Goal: Information Seeking & Learning: Compare options

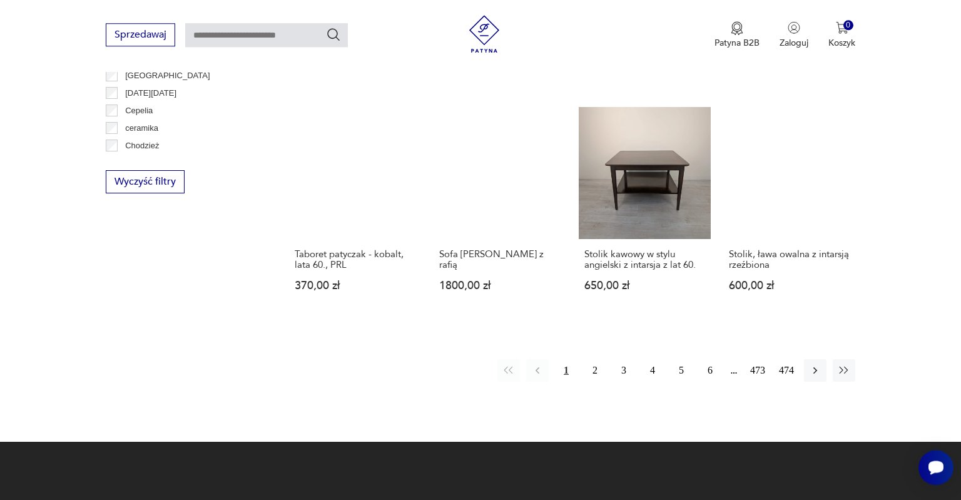
scroll to position [1273, 0]
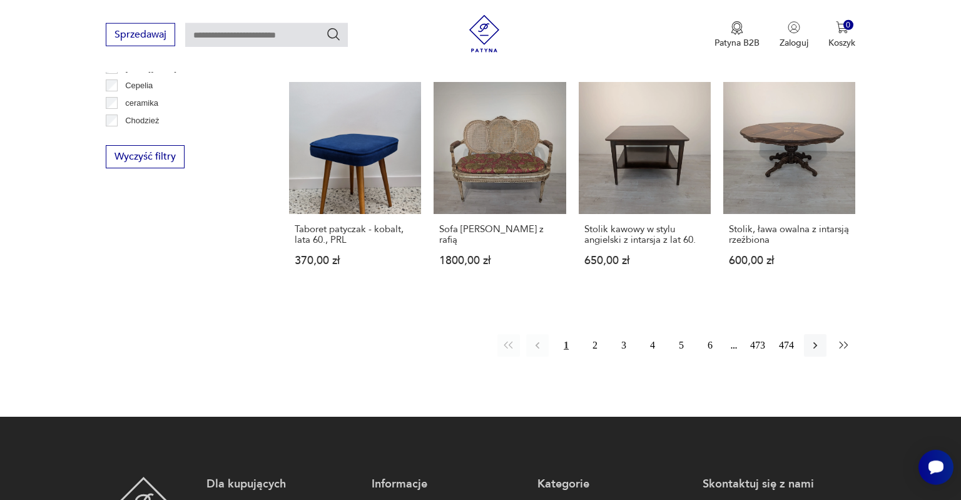
click at [845, 339] on icon "button" at bounding box center [844, 345] width 13 height 13
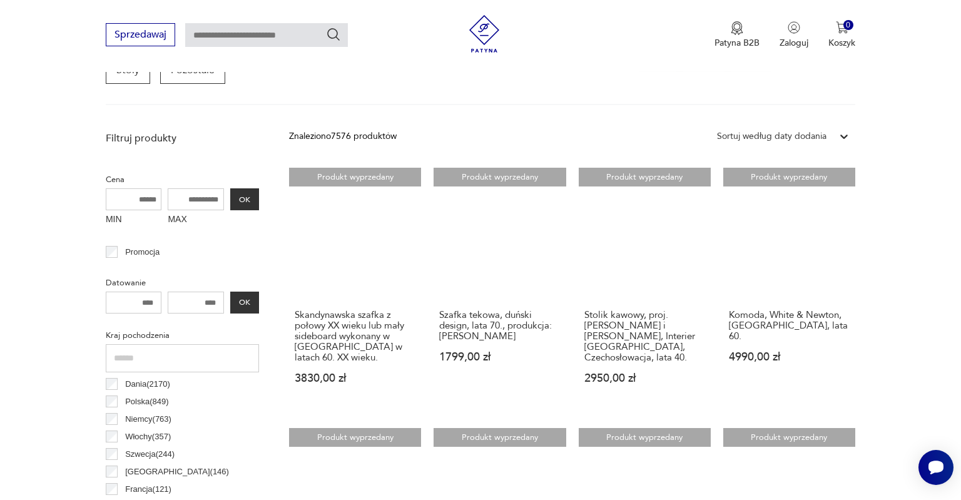
scroll to position [398, 0]
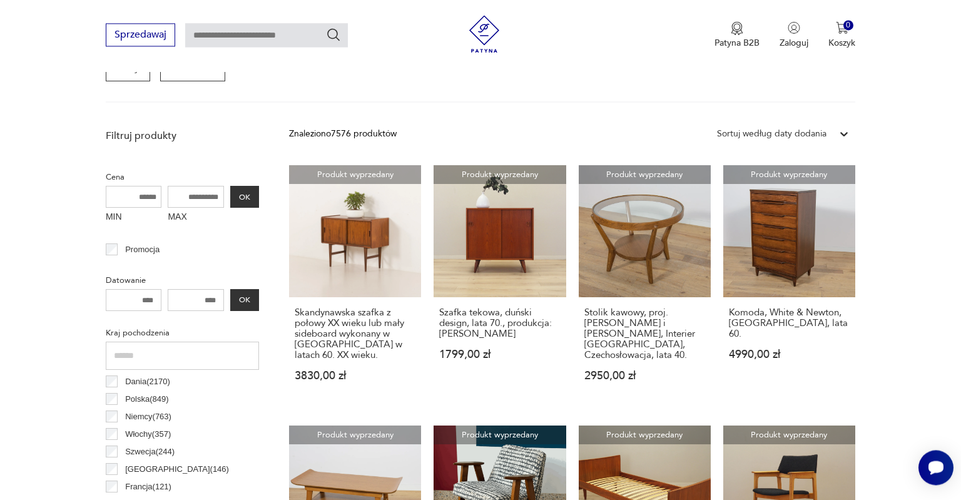
click at [842, 135] on icon at bounding box center [844, 134] width 13 height 13
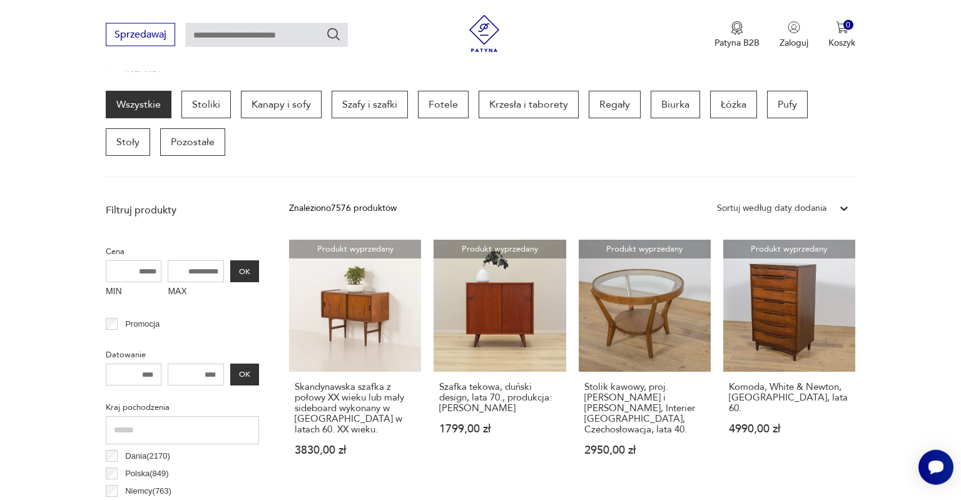
scroll to position [199, 0]
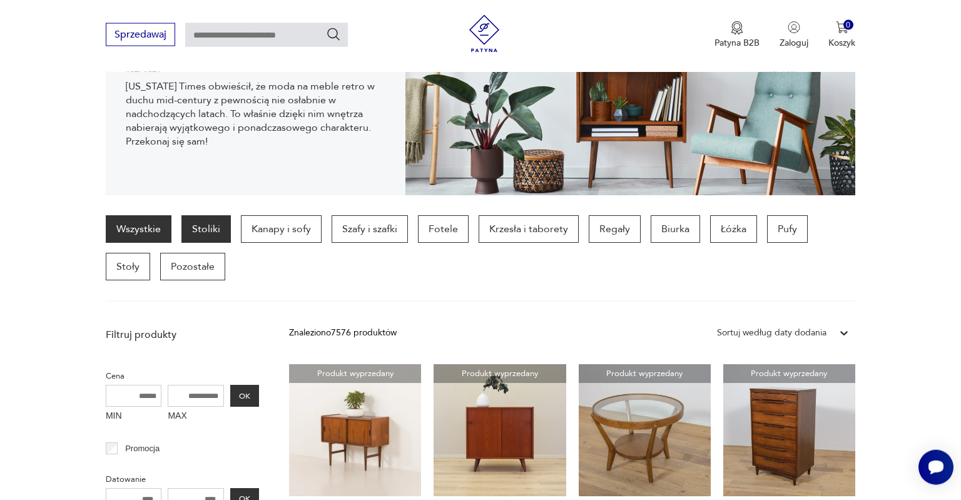
click at [199, 234] on p "Stoliki" at bounding box center [205, 229] width 49 height 28
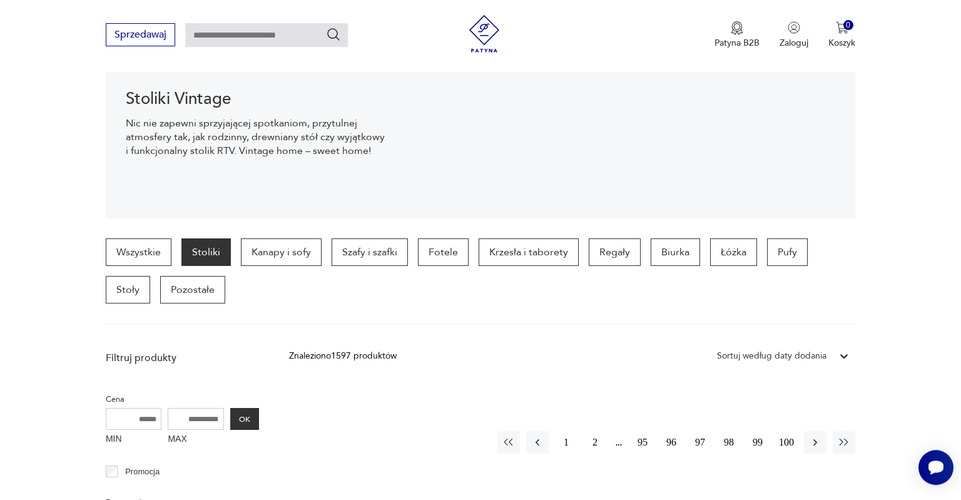
scroll to position [200, 0]
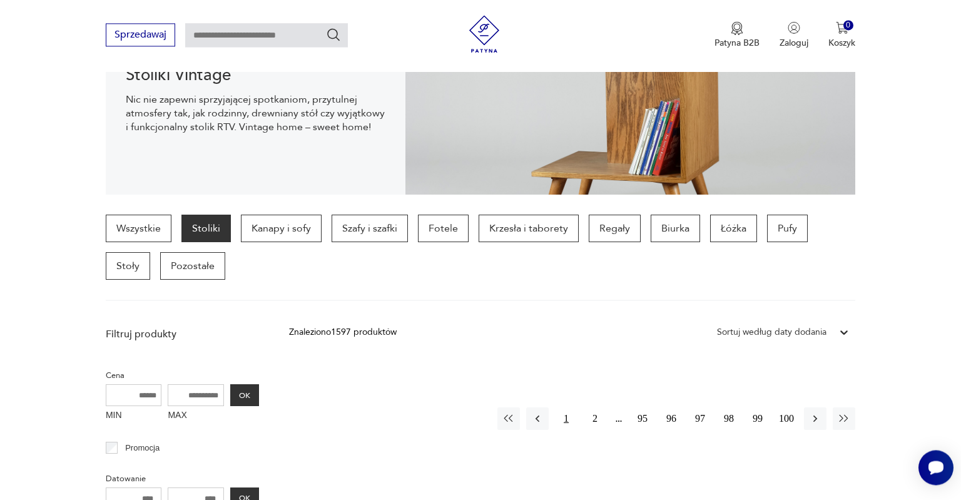
click at [567, 421] on button "1" at bounding box center [566, 418] width 23 height 23
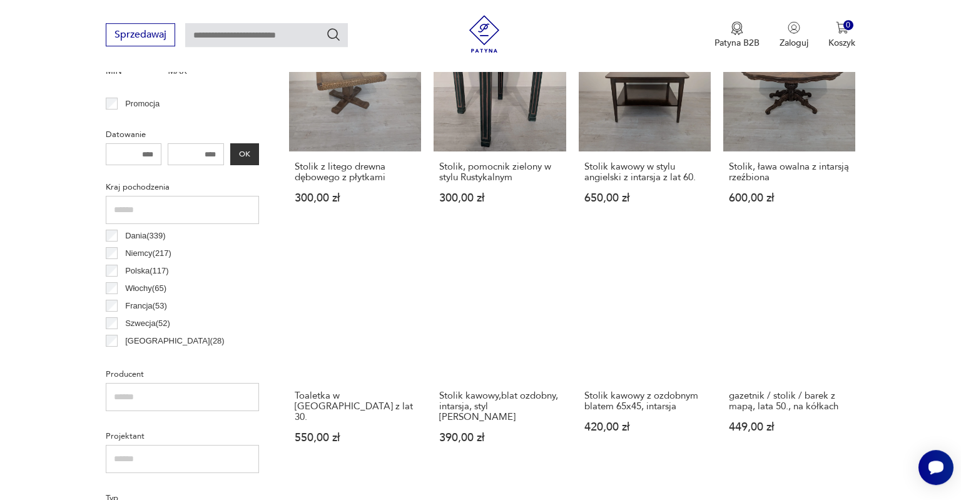
scroll to position [463, 0]
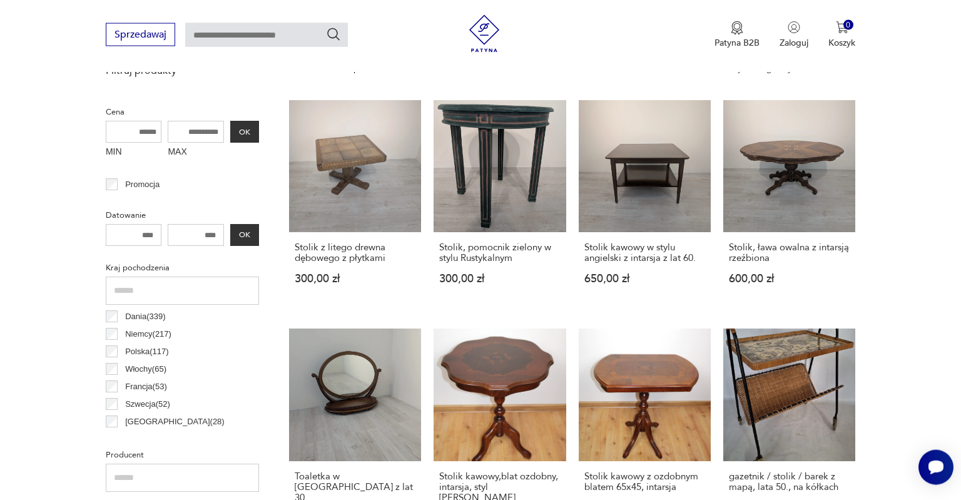
click at [204, 131] on input "MAX" at bounding box center [196, 132] width 56 height 22
click at [203, 131] on input "MAX" at bounding box center [196, 132] width 56 height 22
click at [202, 131] on input "MAX" at bounding box center [196, 132] width 56 height 22
type input "***"
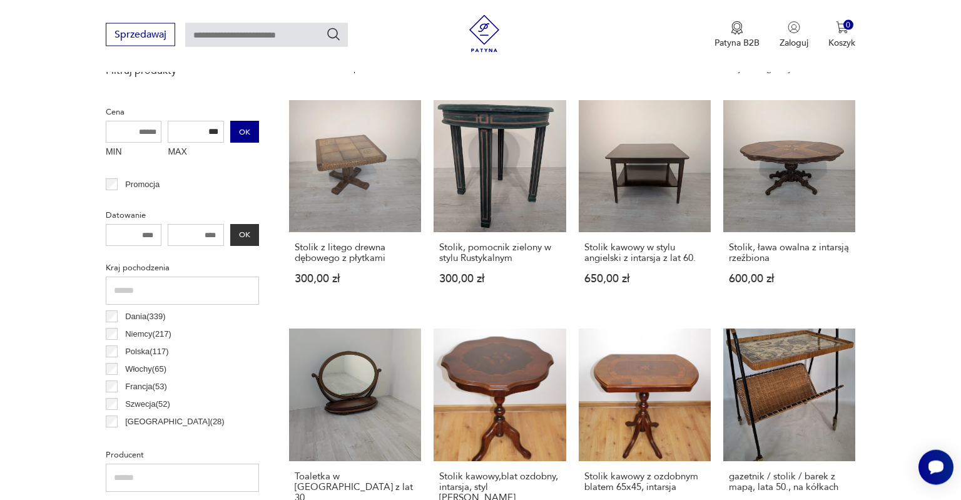
click at [245, 131] on button "OK" at bounding box center [244, 132] width 29 height 22
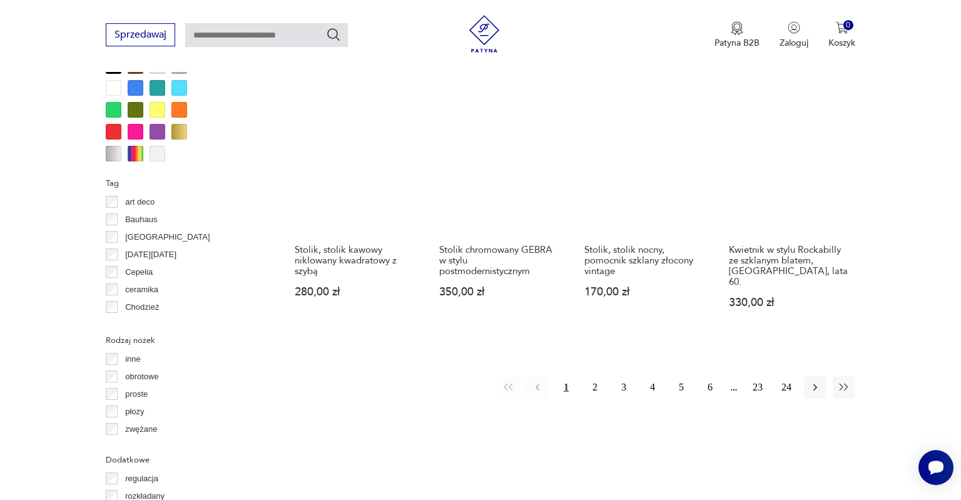
scroll to position [1191, 0]
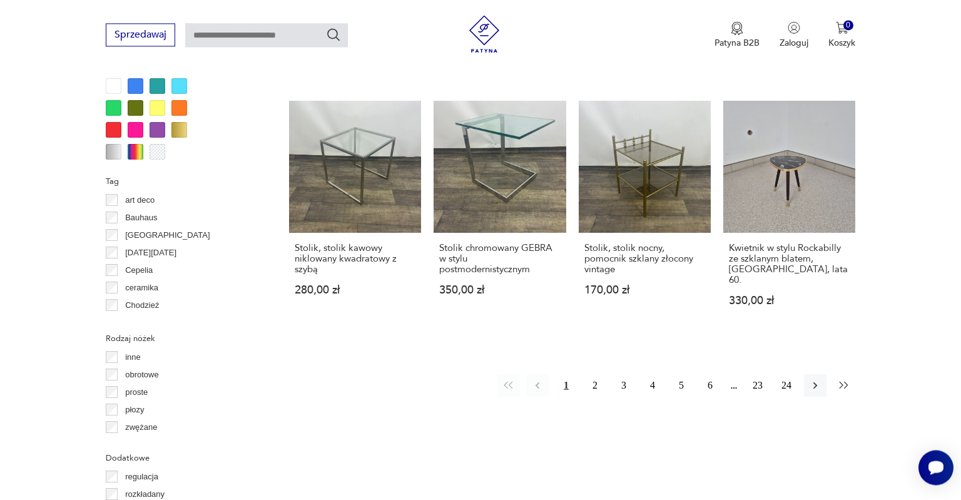
click at [844, 379] on icon "button" at bounding box center [844, 385] width 13 height 13
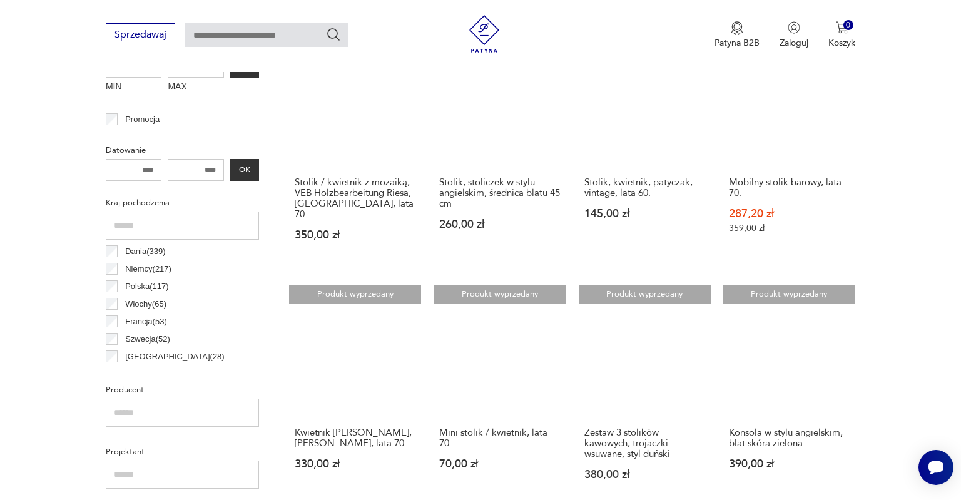
scroll to position [793, 0]
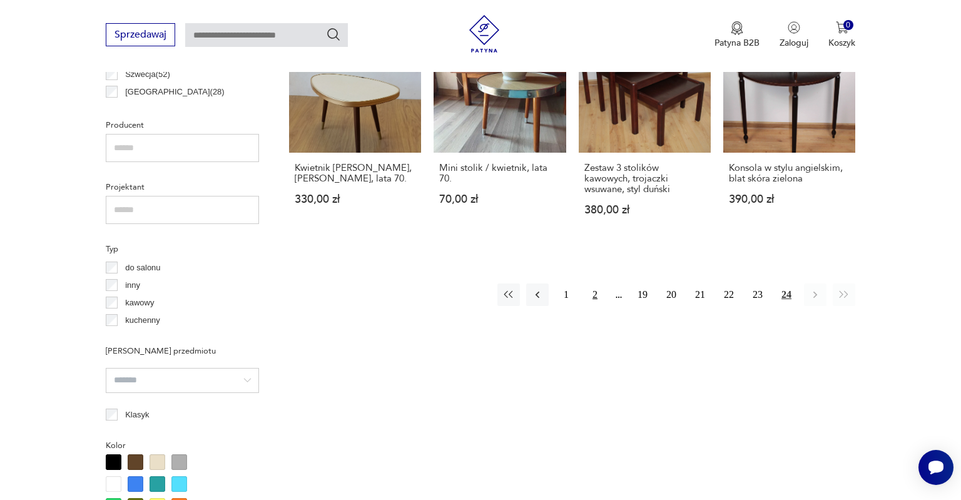
click at [593, 289] on button "2" at bounding box center [595, 294] width 23 height 23
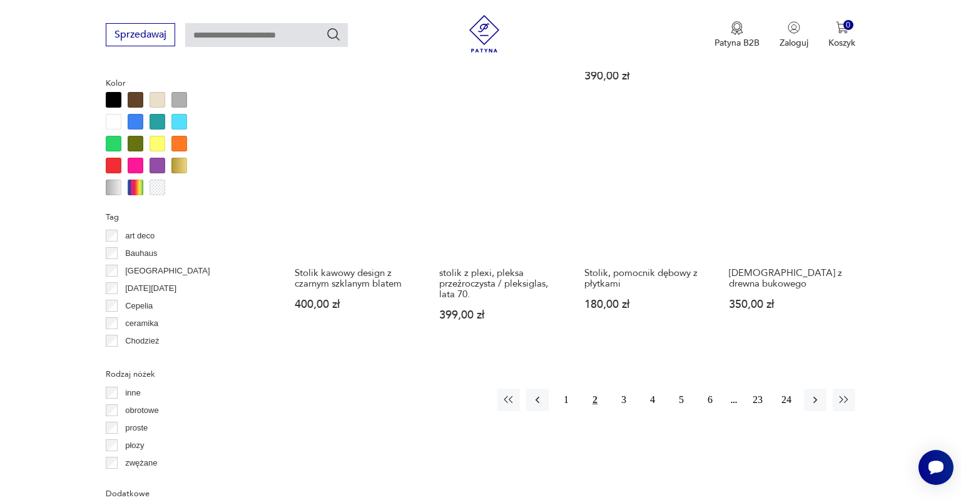
scroll to position [1191, 0]
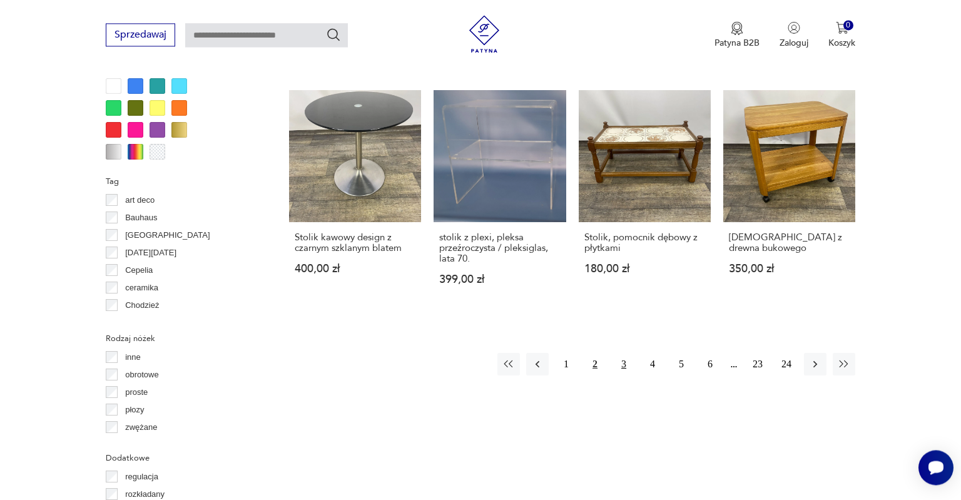
click at [625, 353] on button "3" at bounding box center [624, 364] width 23 height 23
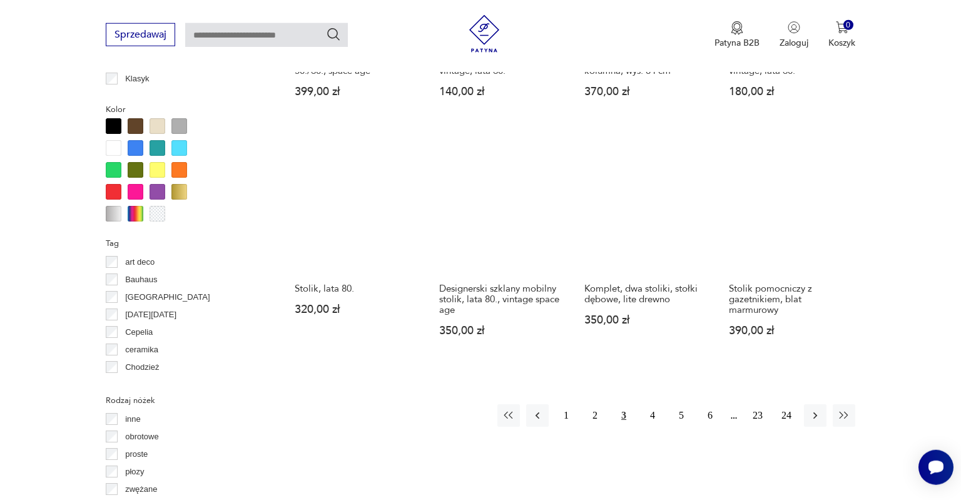
scroll to position [1191, 0]
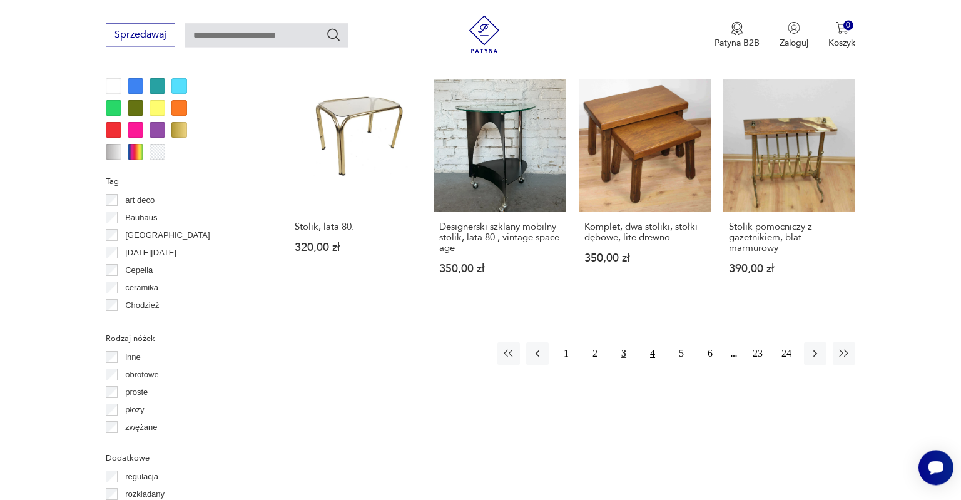
click at [652, 355] on button "4" at bounding box center [652, 353] width 23 height 23
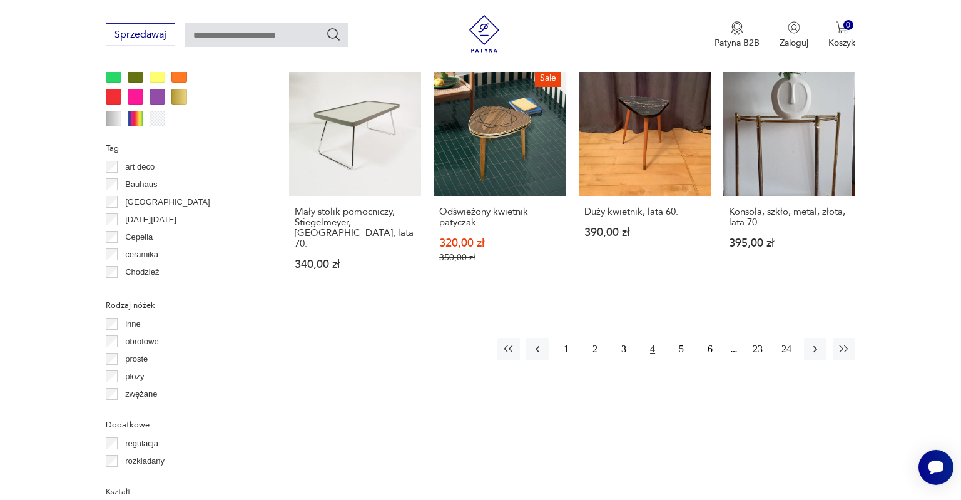
scroll to position [1257, 0]
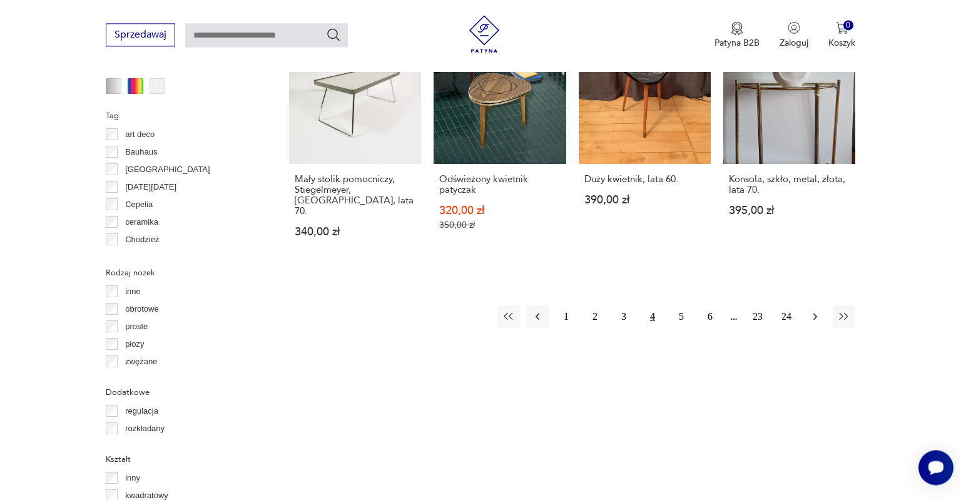
click at [817, 310] on icon "button" at bounding box center [815, 316] width 13 height 13
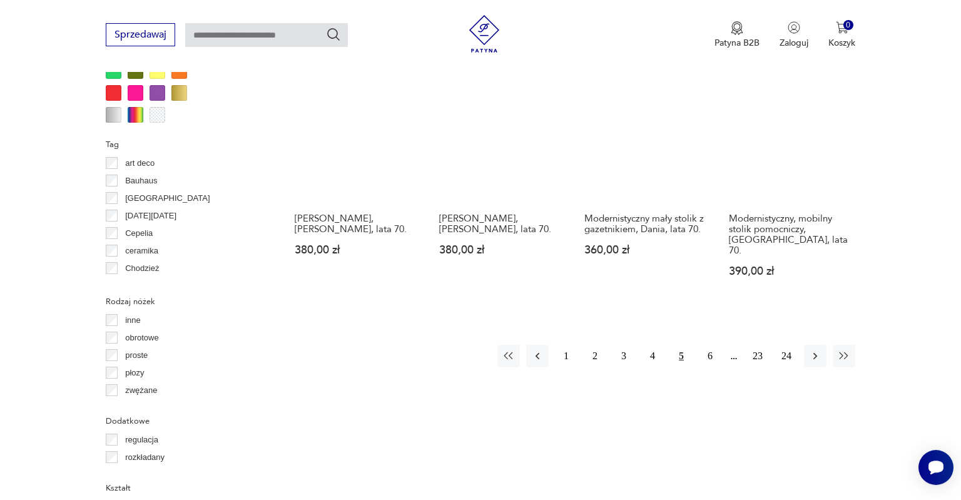
scroll to position [1257, 0]
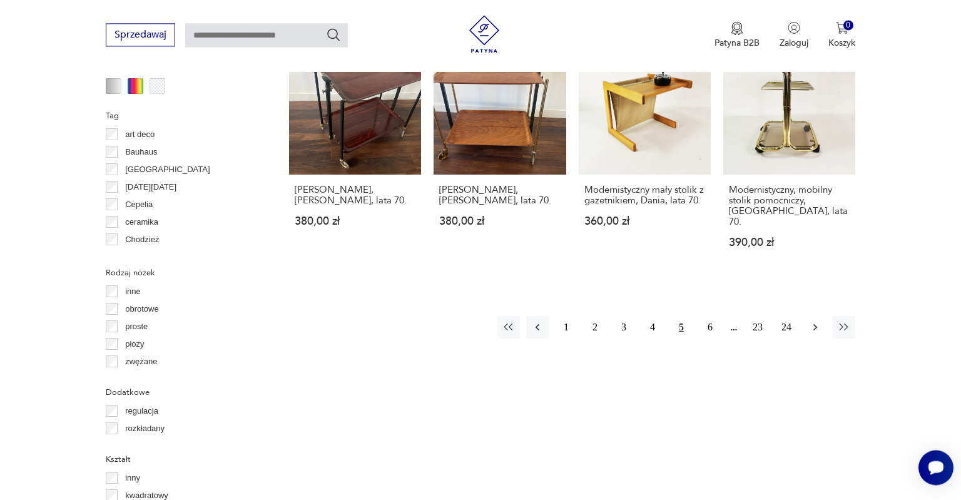
click at [815, 324] on icon "button" at bounding box center [816, 327] width 4 height 7
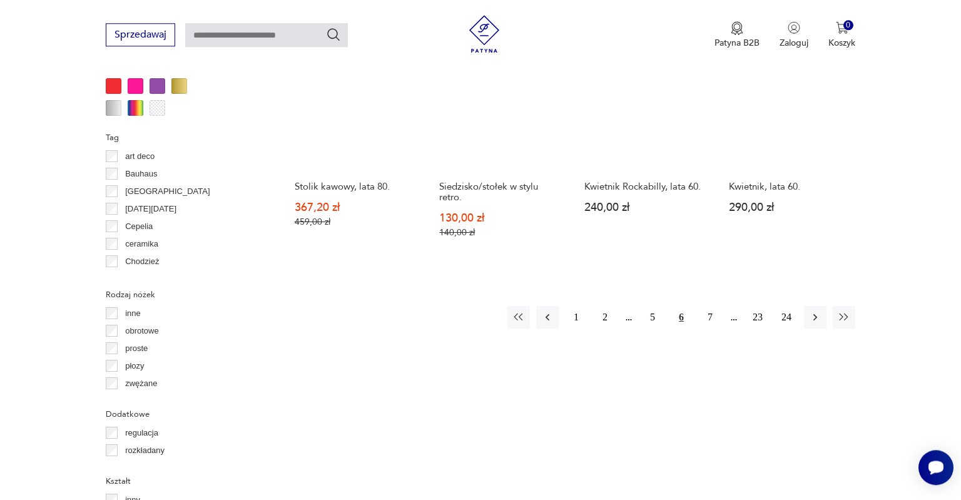
scroll to position [1257, 0]
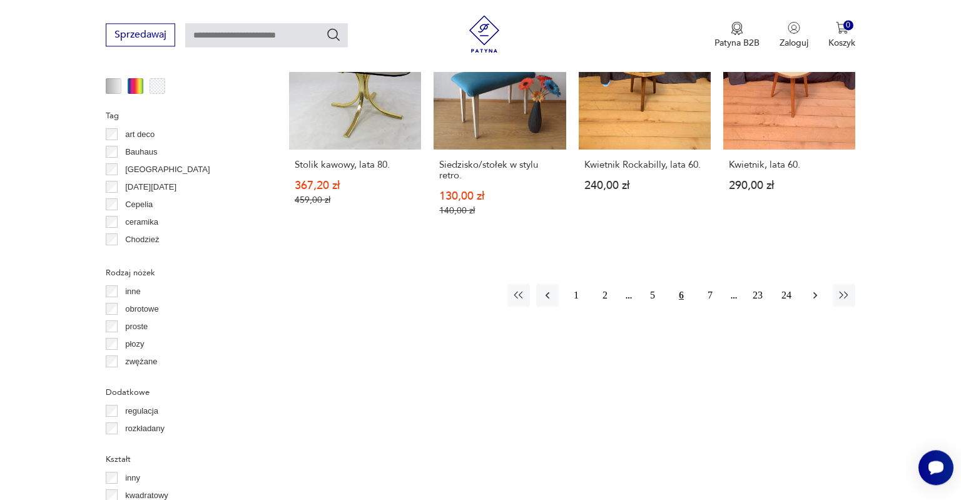
click at [817, 289] on icon "button" at bounding box center [815, 295] width 13 height 13
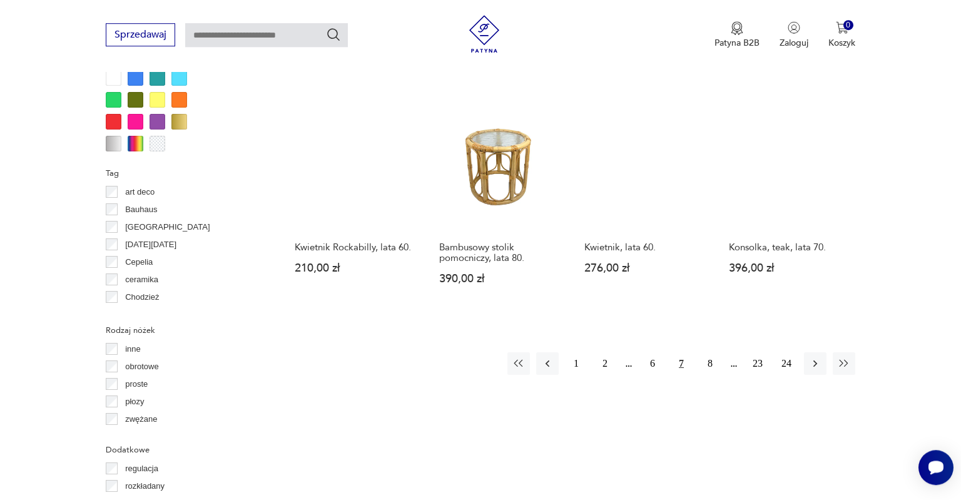
scroll to position [1257, 0]
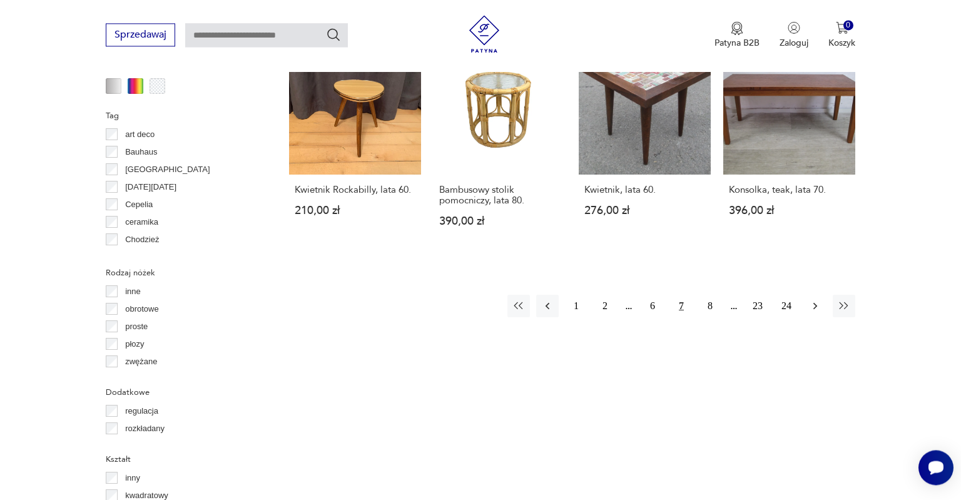
click at [817, 300] on icon "button" at bounding box center [815, 306] width 13 height 13
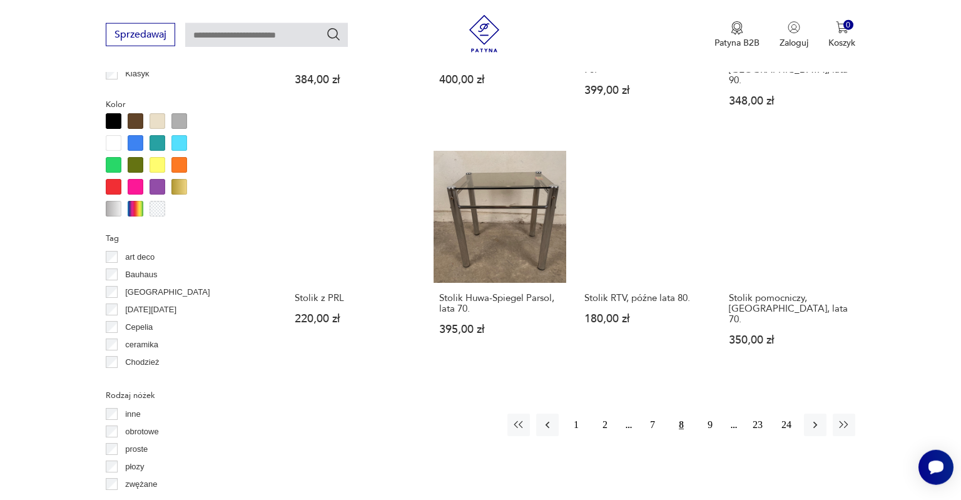
scroll to position [1191, 0]
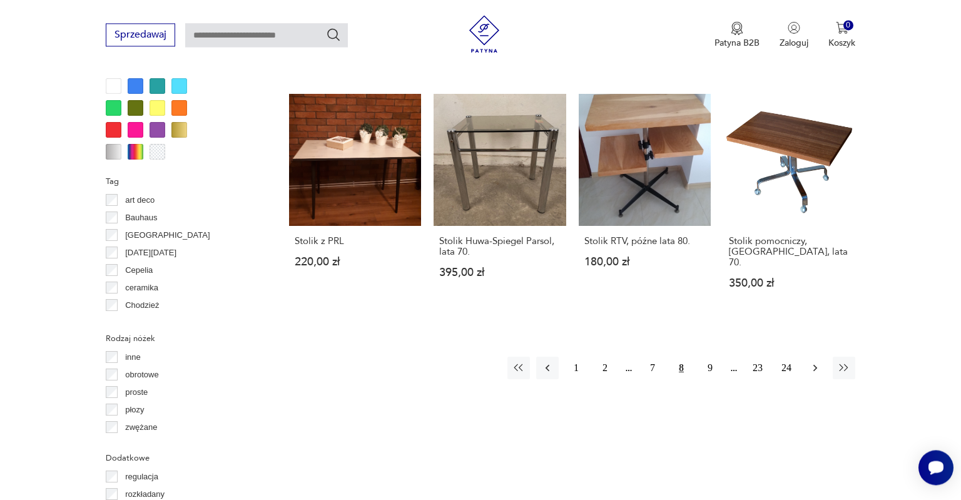
click at [810, 362] on icon "button" at bounding box center [815, 368] width 13 height 13
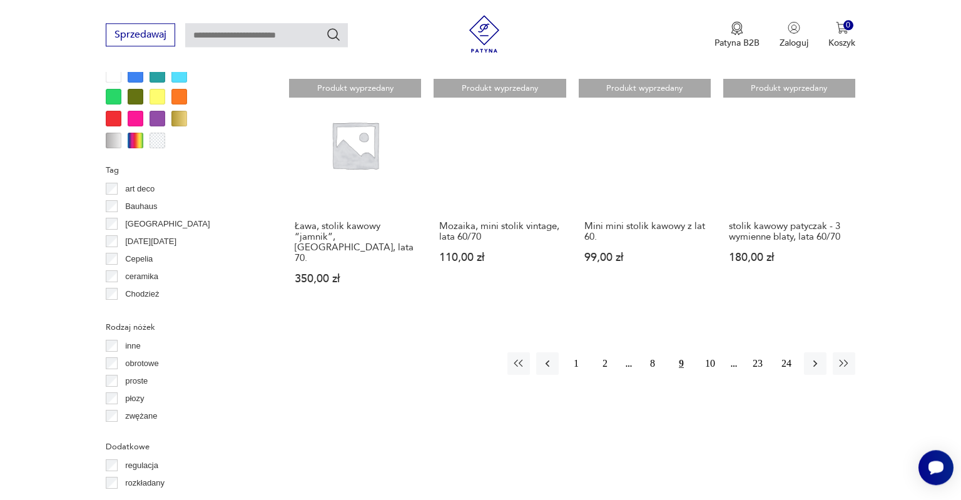
scroll to position [1257, 0]
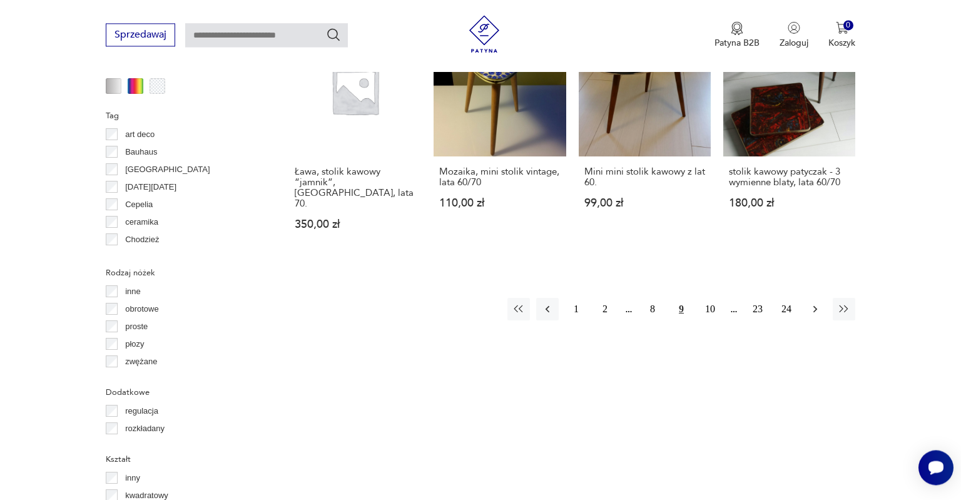
click at [815, 303] on icon "button" at bounding box center [815, 309] width 13 height 13
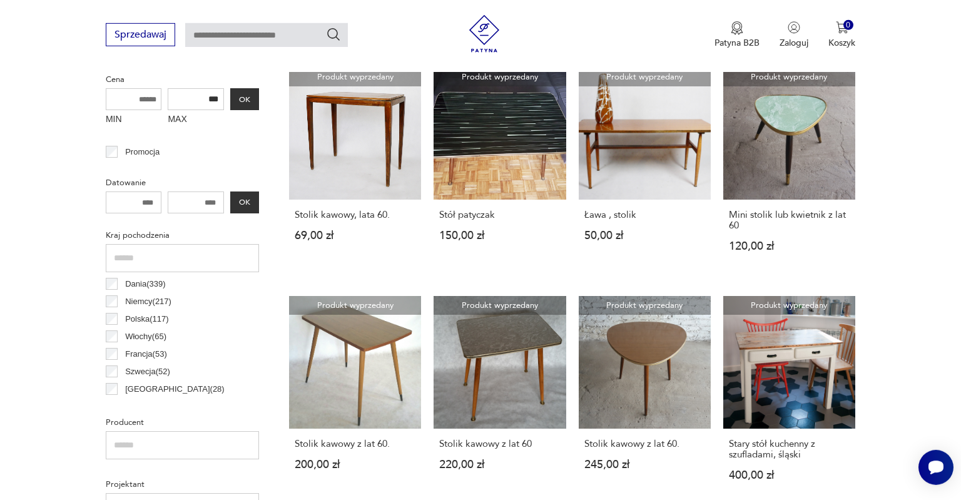
scroll to position [530, 0]
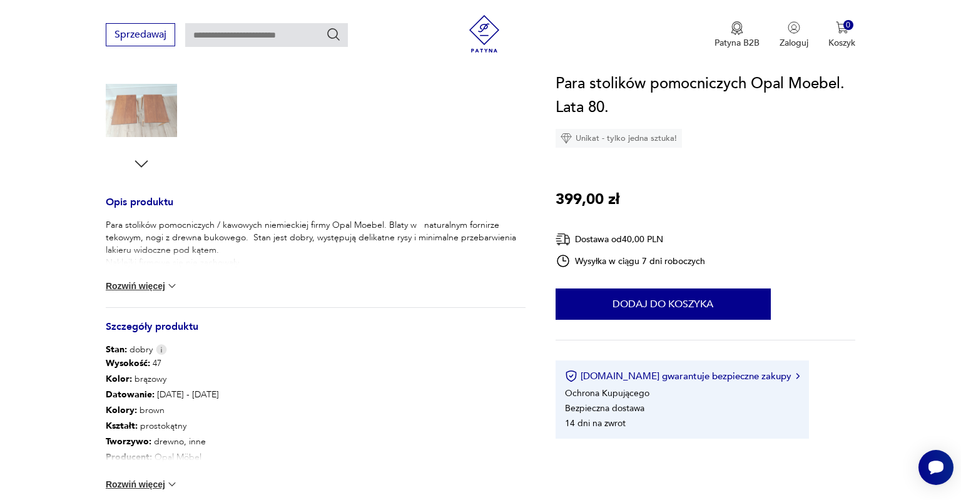
scroll to position [462, 0]
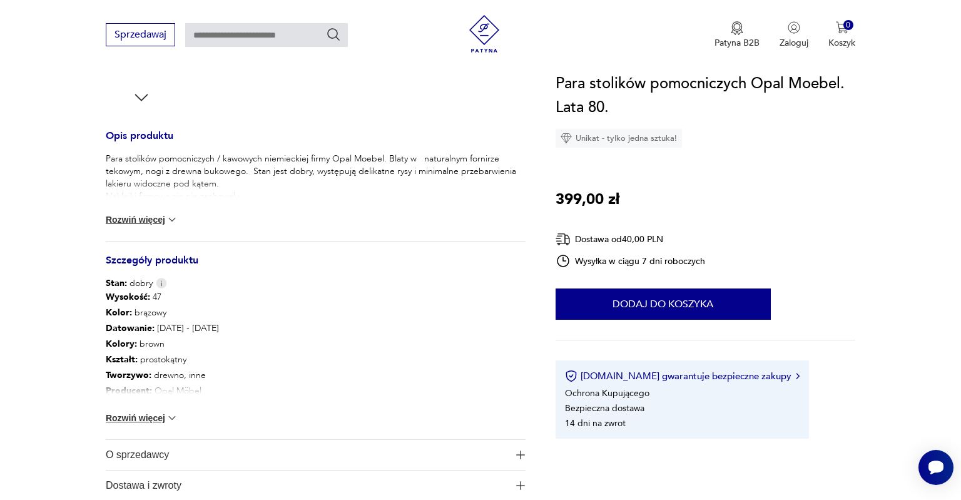
click at [137, 419] on button "Rozwiń więcej" at bounding box center [142, 418] width 73 height 13
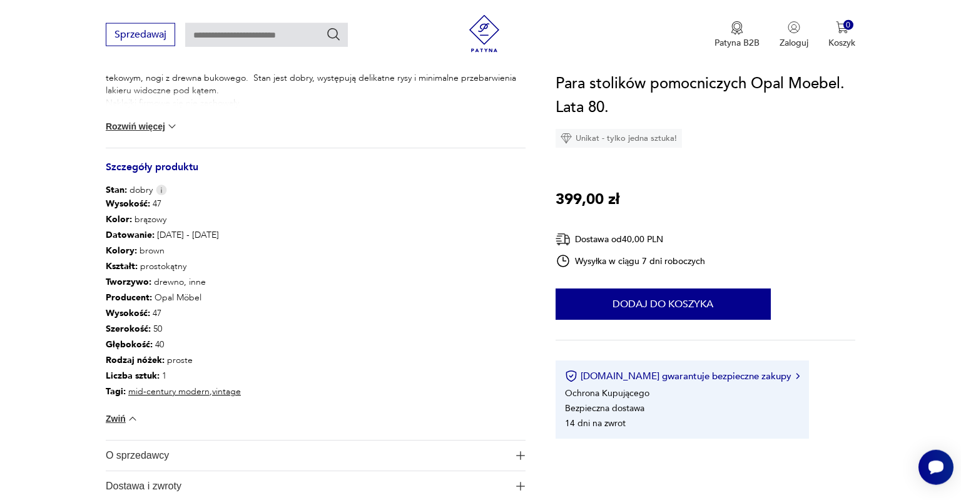
scroll to position [595, 0]
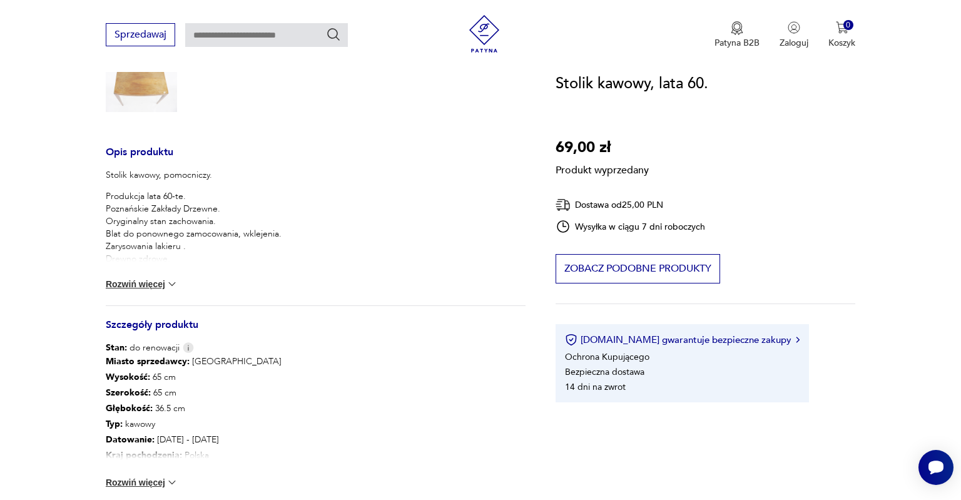
scroll to position [66, 0]
